Goal: Task Accomplishment & Management: Complete application form

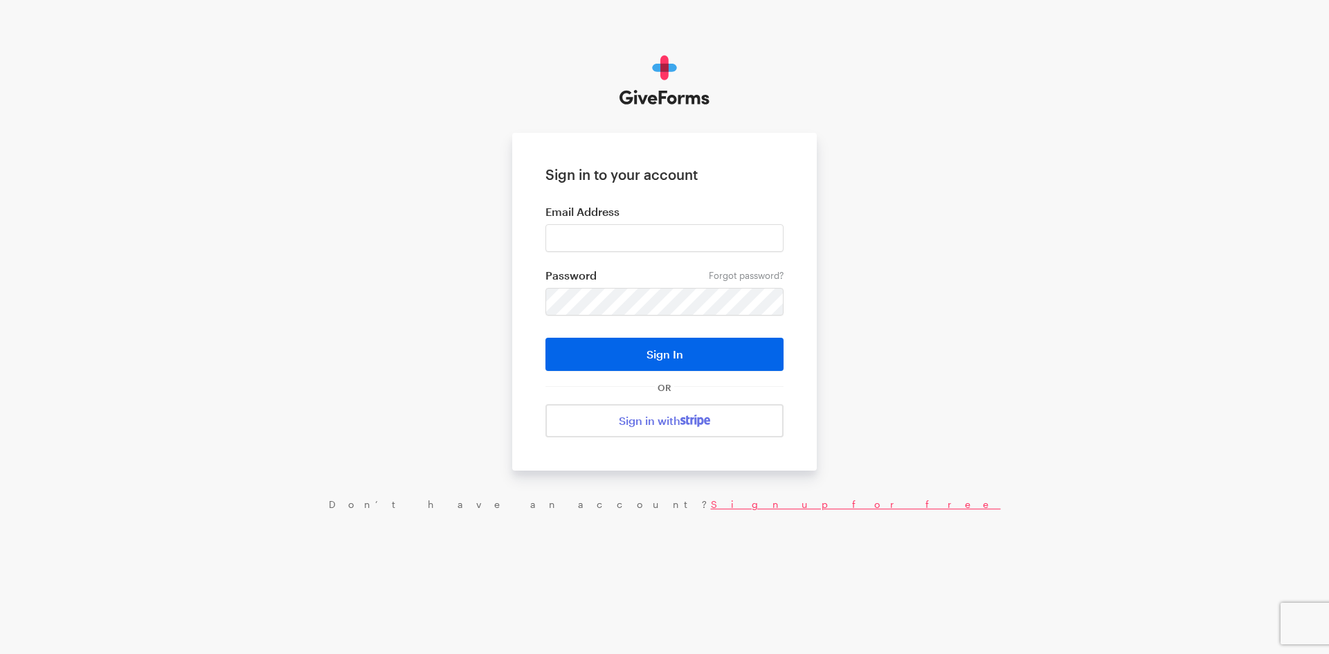
click at [711, 505] on link "Sign up for free" at bounding box center [856, 505] width 290 height 12
